Goal: Contribute content

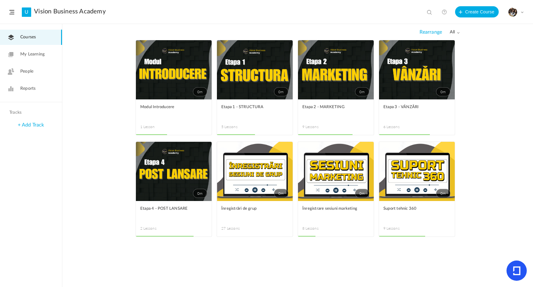
click at [260, 169] on link "0m" at bounding box center [255, 171] width 76 height 59
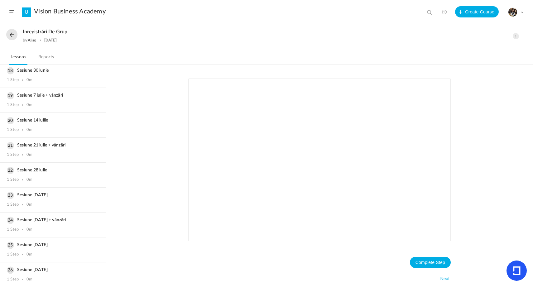
scroll to position [467, 0]
click at [9, 33] on button at bounding box center [11, 34] width 11 height 11
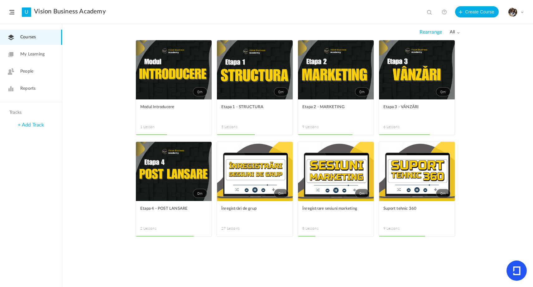
click at [283, 147] on link "0m" at bounding box center [255, 171] width 76 height 59
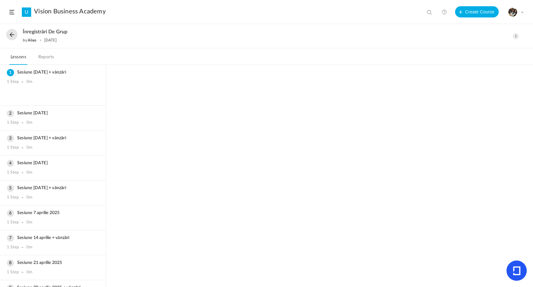
click at [13, 36] on button at bounding box center [11, 34] width 11 height 11
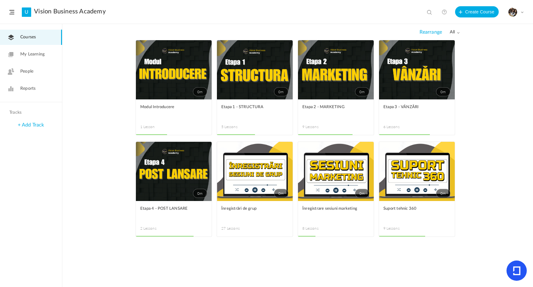
click at [0, 0] on span at bounding box center [0, 0] width 0 height 0
click at [0, 0] on link "Edit" at bounding box center [0, 0] width 0 height 0
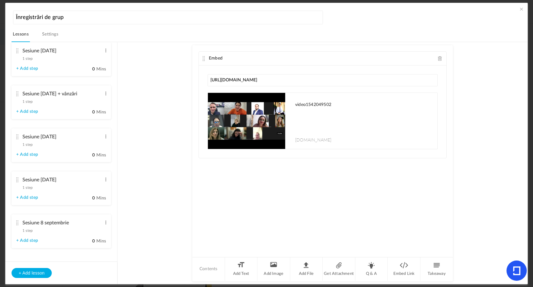
scroll to position [993, 0]
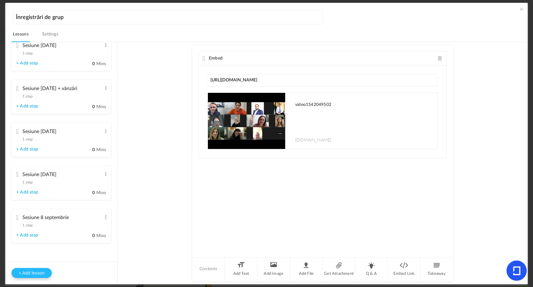
click at [34, 272] on button "+ Add lesson" at bounding box center [32, 273] width 40 height 10
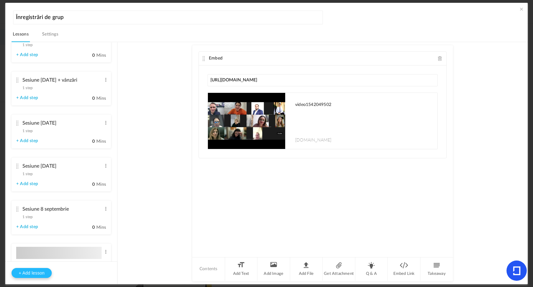
type input "Lesson 28"
type input "0"
type input "Step 1"
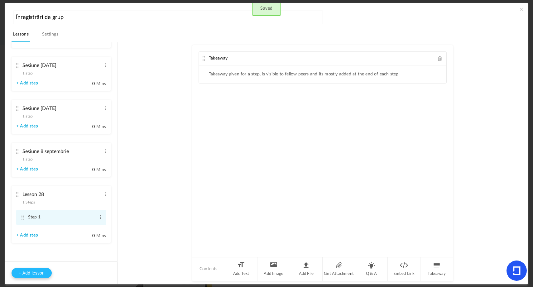
scroll to position [1036, 0]
click at [104, 194] on span at bounding box center [106, 194] width 5 height 6
click at [94, 201] on link "Edit" at bounding box center [96, 204] width 24 height 7
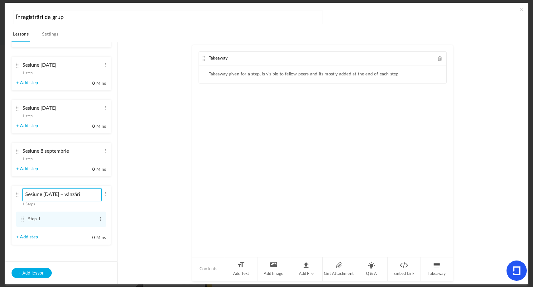
scroll to position [1038, 0]
type input "Sesiune [DATE] + vânzări"
click at [105, 200] on li "Sesiune [DATE] + vânzări 1 Steps Edit Delete Step 1 Edit Delete 0" at bounding box center [61, 213] width 99 height 59
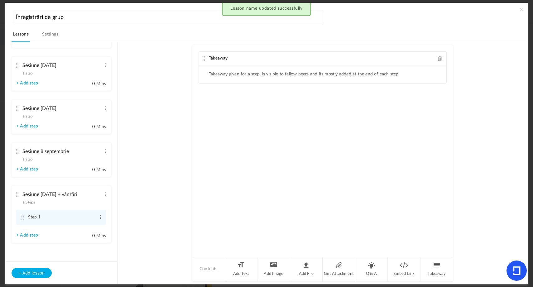
scroll to position [1036, 0]
click at [98, 218] on span at bounding box center [100, 217] width 5 height 6
click at [94, 227] on link "Edit" at bounding box center [90, 227] width 24 height 7
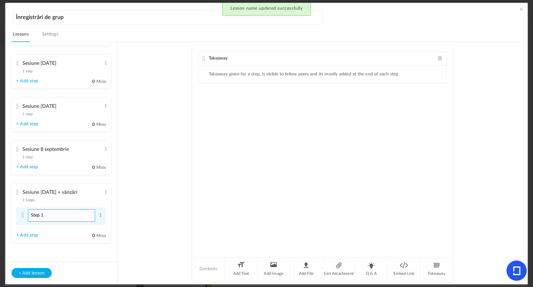
click at [82, 219] on input "Step 1" at bounding box center [61, 216] width 67 height 12
type input "Înregistrare de grup + vânzări"
click at [438, 59] on span at bounding box center [440, 58] width 4 height 5
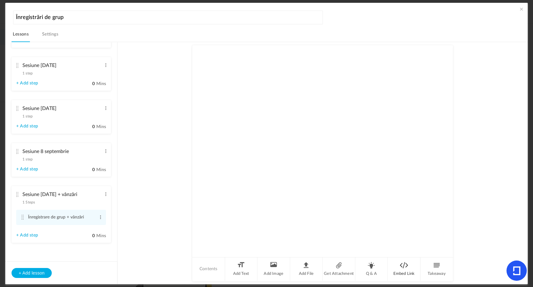
click at [399, 270] on li "Embed Link" at bounding box center [404, 269] width 33 height 23
type input "[URL][DOMAIN_NAME]"
click at [375, 109] on div "Embed [URL][DOMAIN_NAME] Fetching..." at bounding box center [322, 150] width 261 height 211
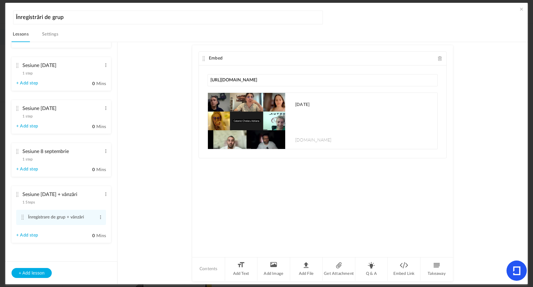
scroll to position [1018, 0]
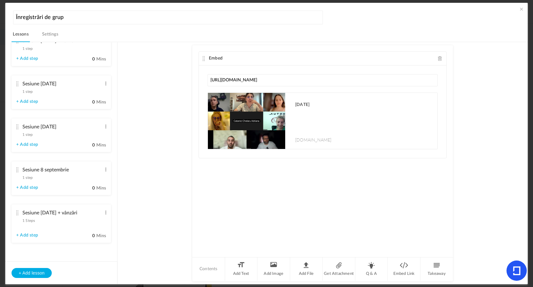
drag, startPoint x: 17, startPoint y: 192, endPoint x: 20, endPoint y: 153, distance: 39.7
click at [20, 153] on ul "Sesiune [DATE] + vânzări 1 step Edit Delete Înregistrare grup + vânzări Edit De…" at bounding box center [61, 151] width 112 height 219
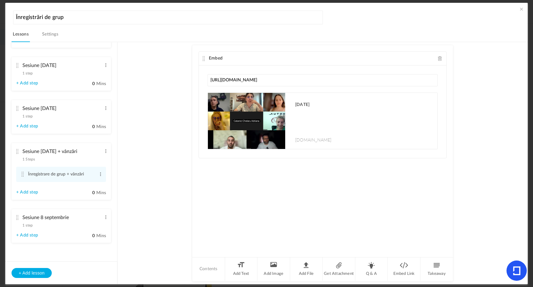
click at [520, 10] on span at bounding box center [522, 9] width 6 height 6
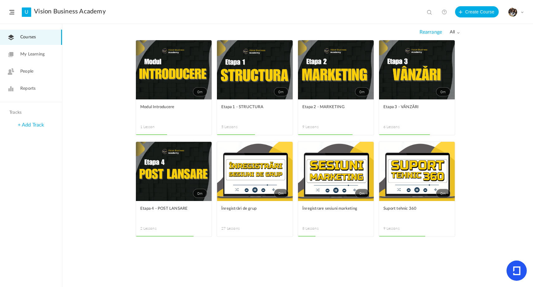
click at [262, 162] on link "0m" at bounding box center [255, 171] width 76 height 59
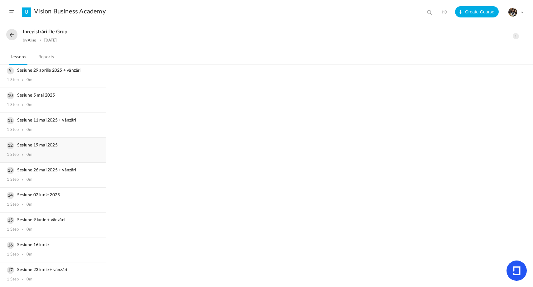
scroll to position [492, 0]
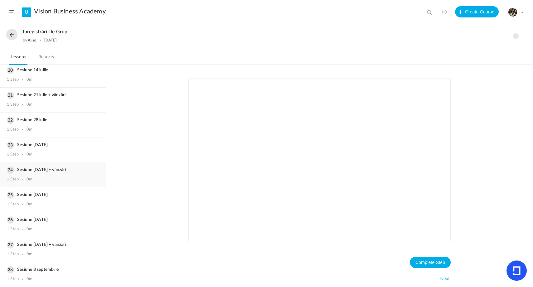
click at [34, 175] on div "Sesiune [DATE] + vânzări 1 Step 0m" at bounding box center [53, 174] width 106 height 25
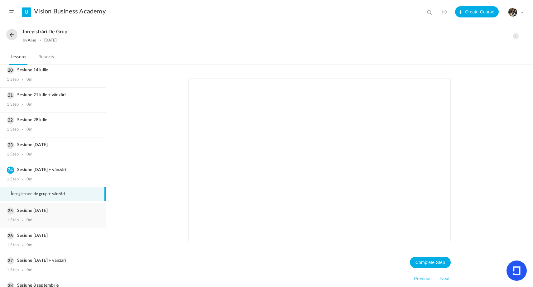
scroll to position [492, 0]
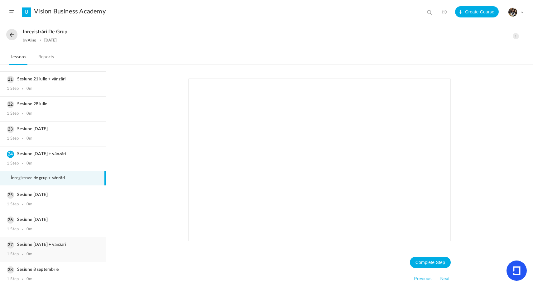
click at [50, 249] on div "Sesiune [DATE] + vânzări 1 Step 0m" at bounding box center [53, 249] width 106 height 25
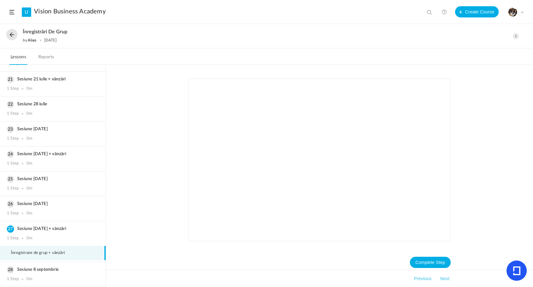
click at [10, 38] on button at bounding box center [11, 34] width 11 height 11
